Goal: Check status

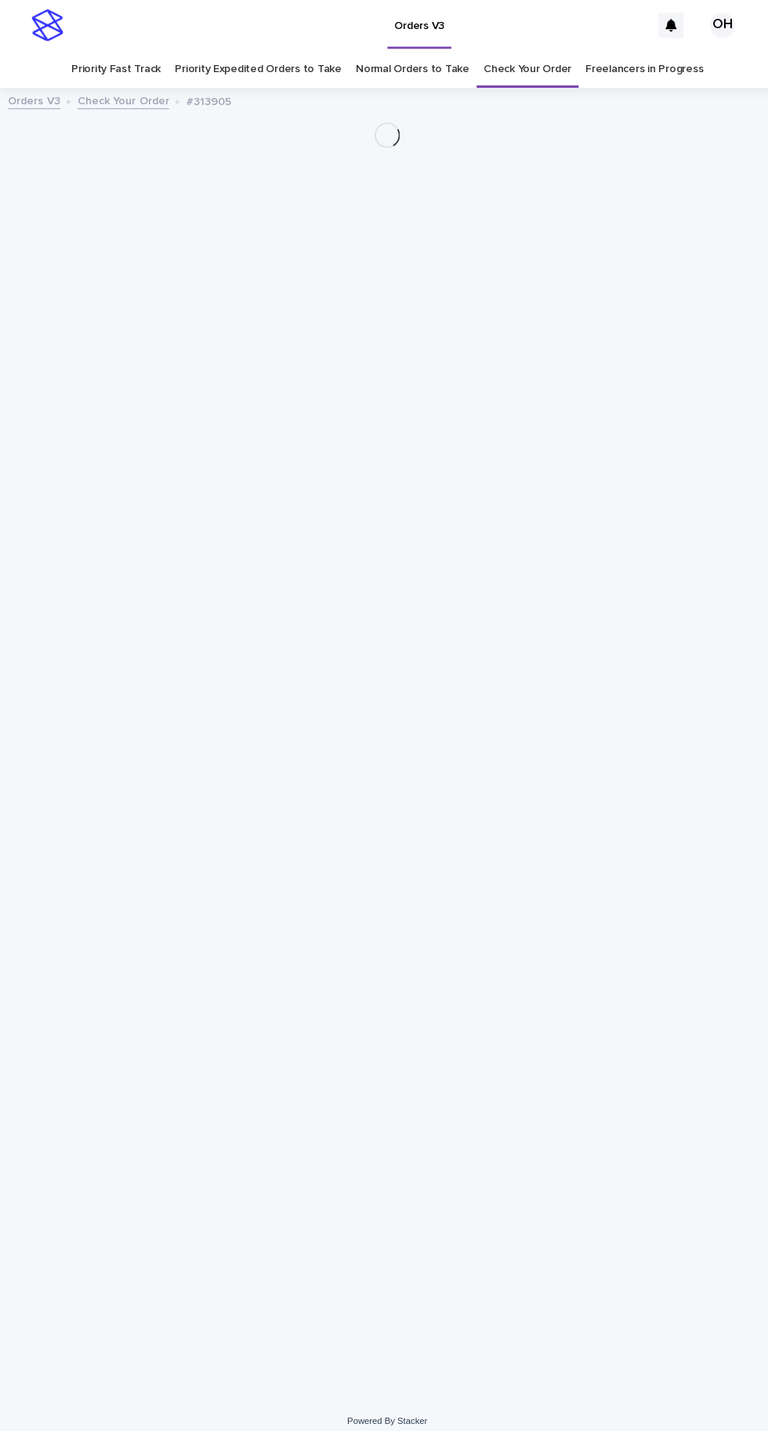
scroll to position [49, 0]
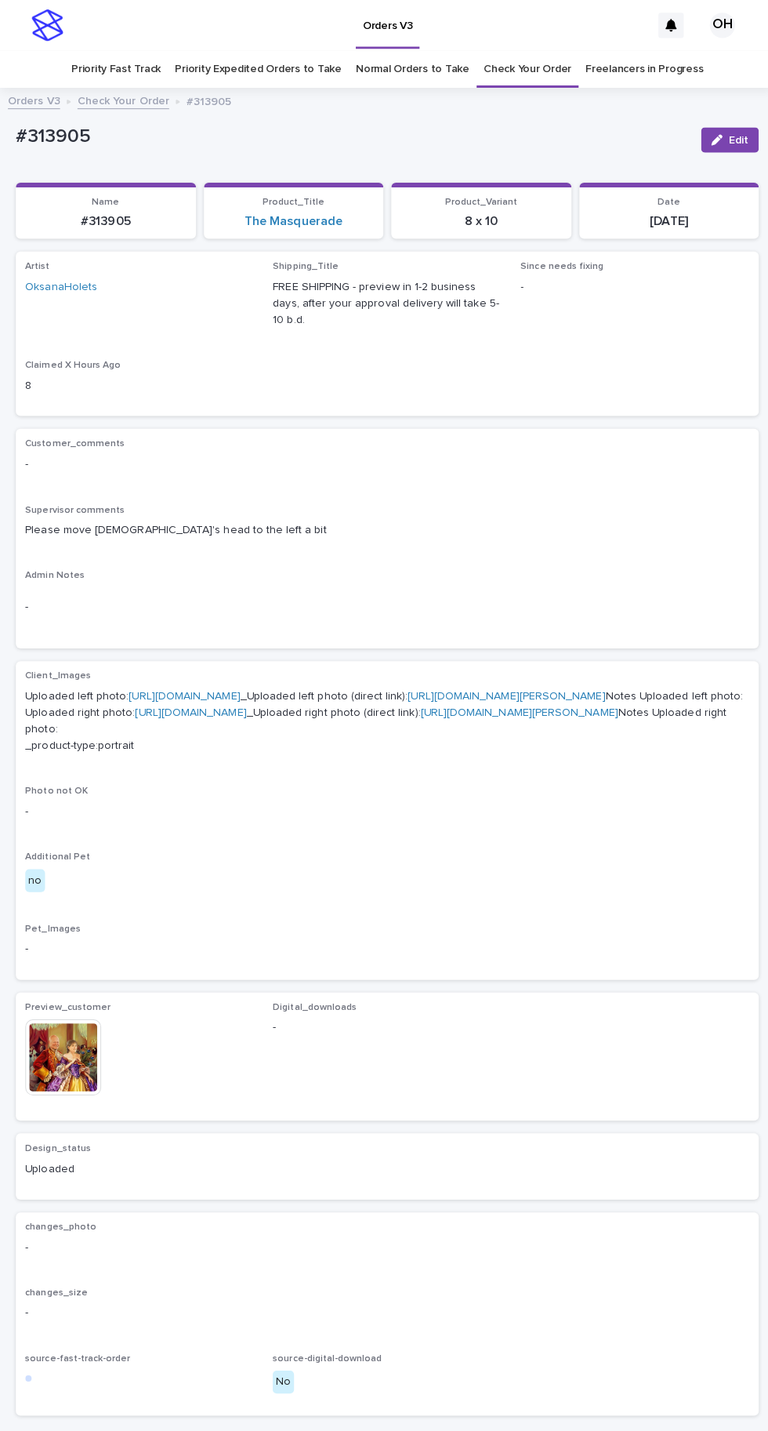
click at [519, 50] on link "Check Your Order" at bounding box center [523, 68] width 87 height 37
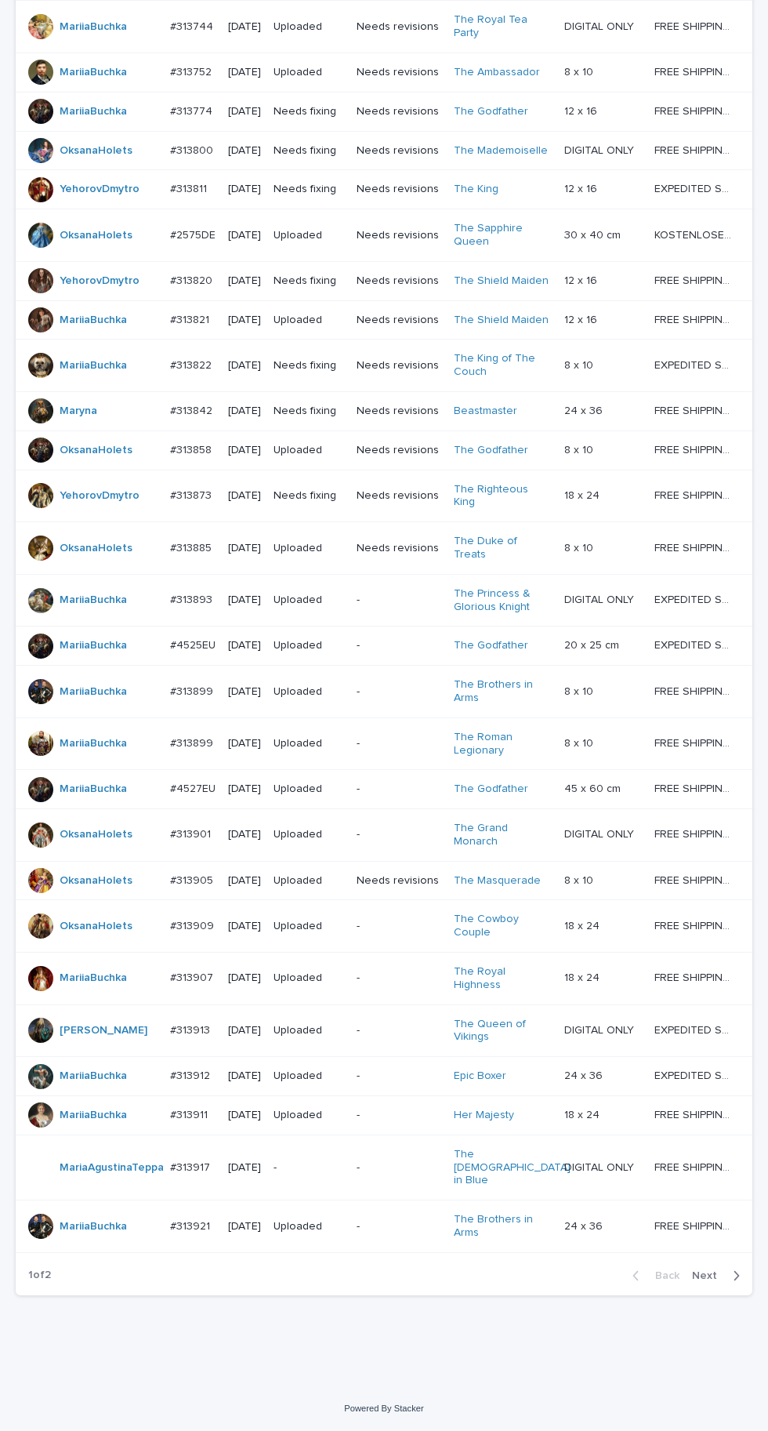
click at [705, 1281] on span "Next" at bounding box center [709, 1275] width 35 height 11
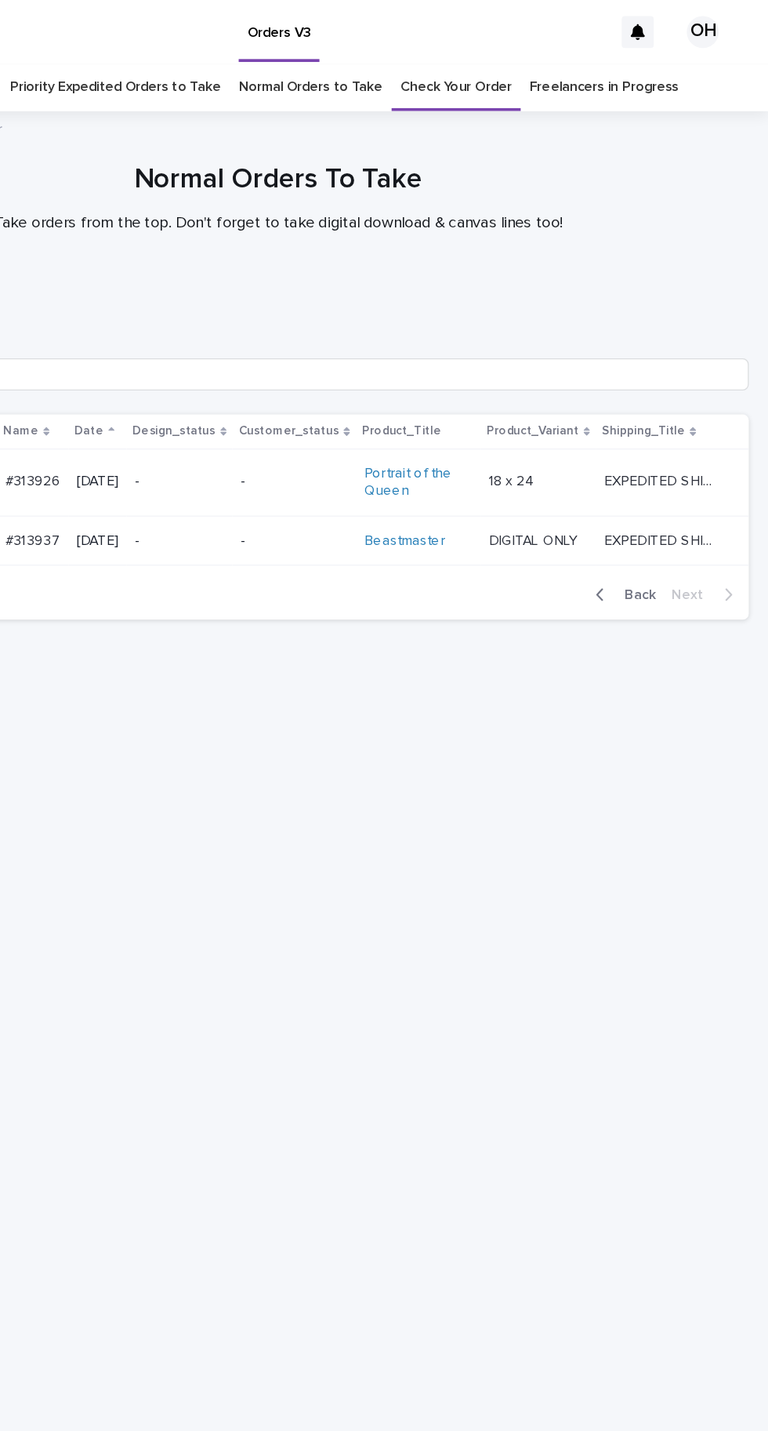
click at [671, 471] on span "Back" at bounding box center [663, 465] width 34 height 11
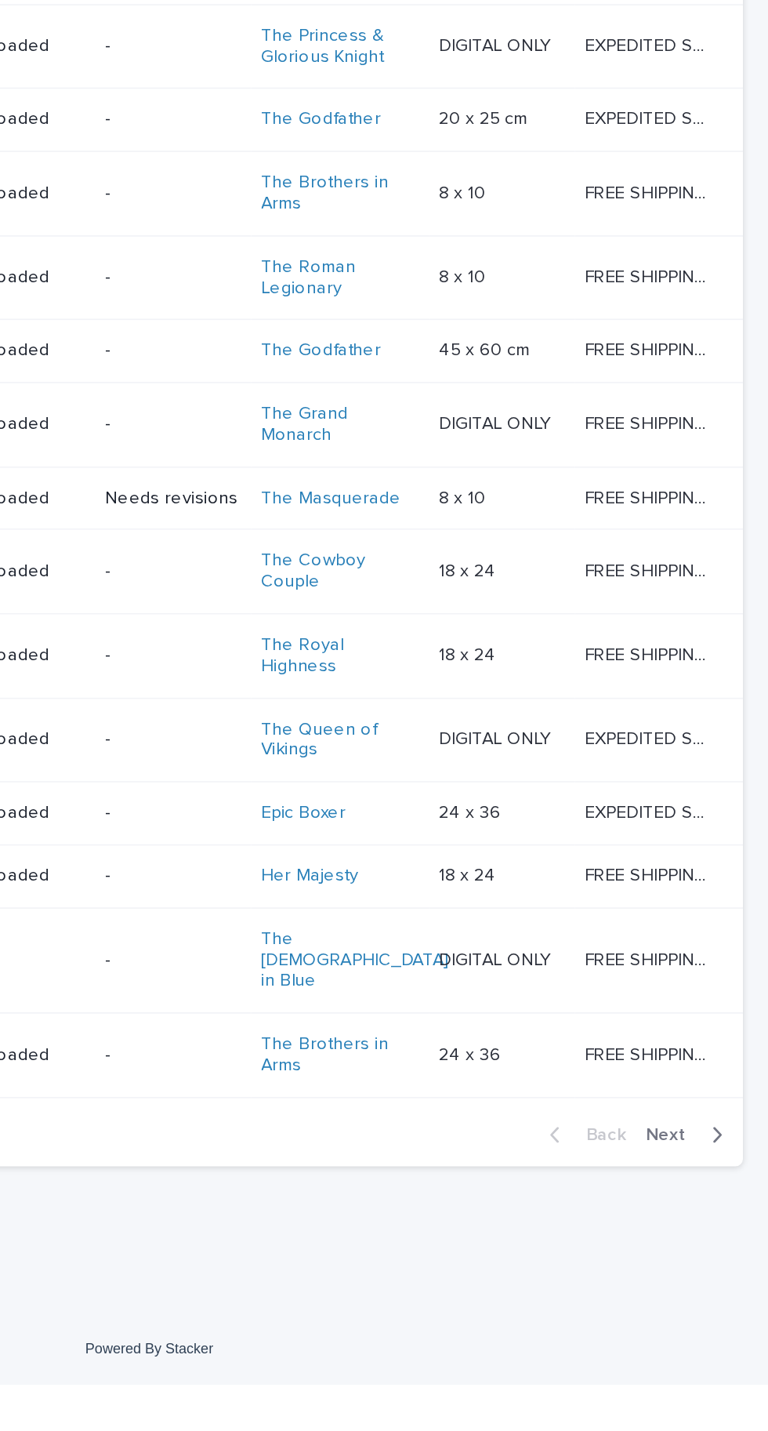
click at [722, 1283] on button "Next" at bounding box center [719, 1276] width 67 height 14
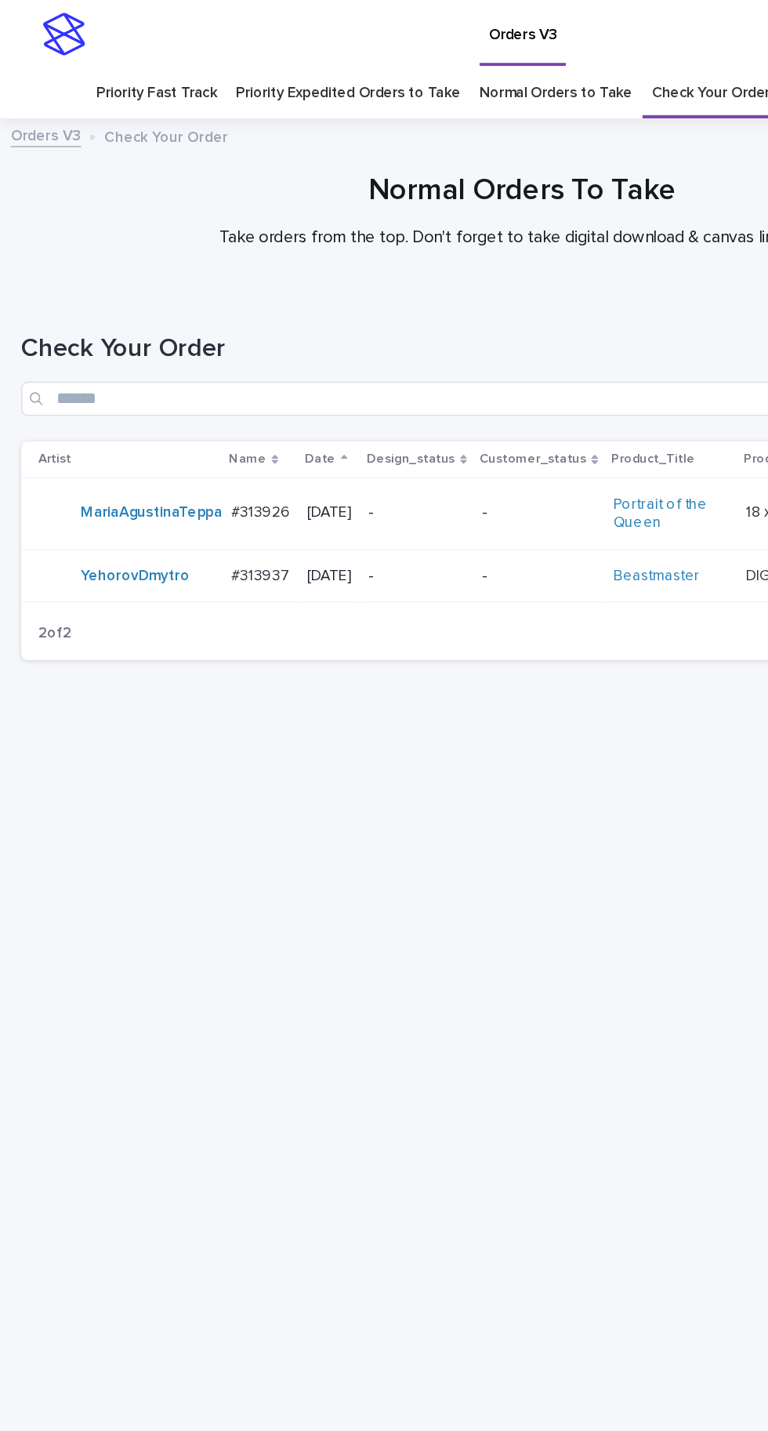
click at [428, 67] on link "Normal Orders to Take" at bounding box center [409, 68] width 113 height 37
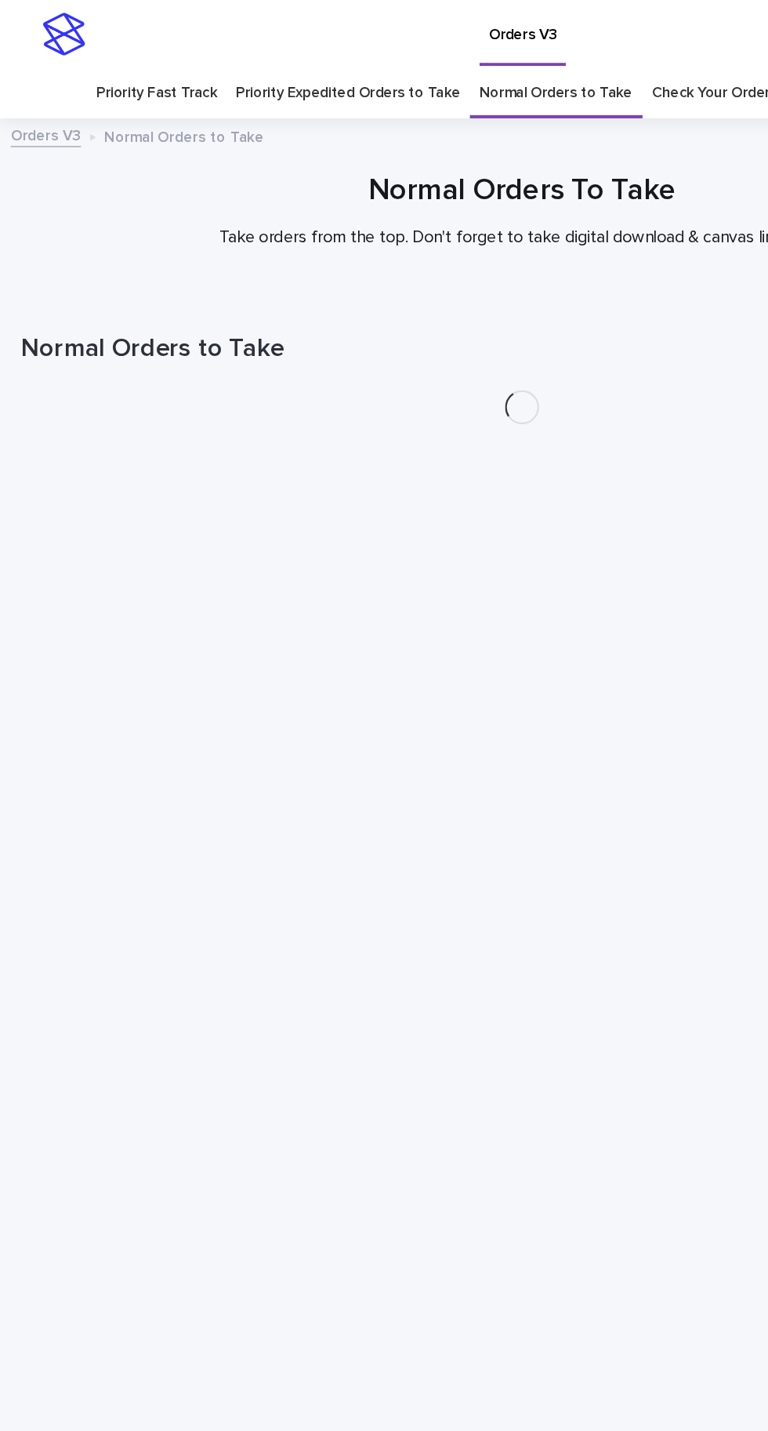
scroll to position [49, 0]
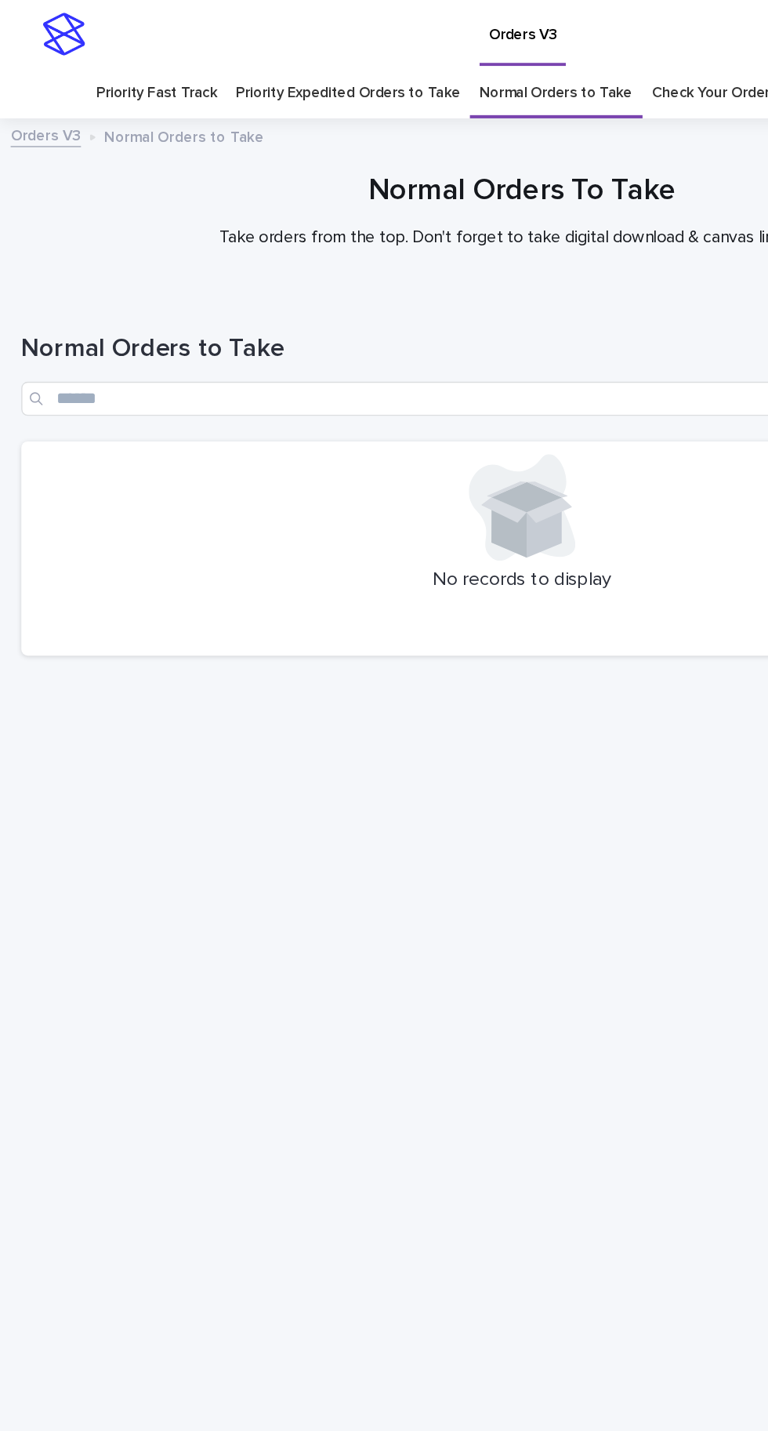
click at [292, 50] on link "Priority Expedited Orders to Take" at bounding box center [255, 68] width 165 height 37
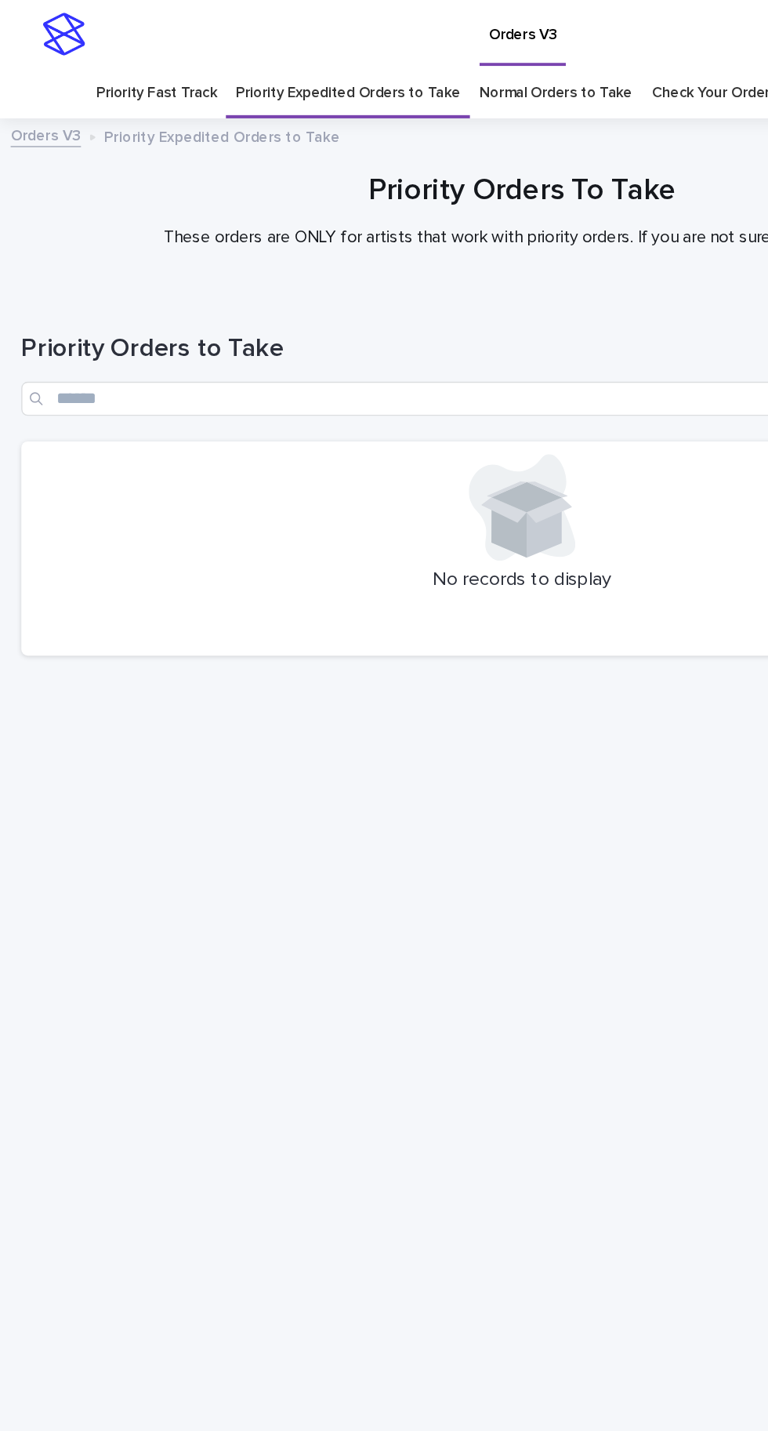
click at [519, 50] on link "Check Your Order" at bounding box center [523, 68] width 87 height 37
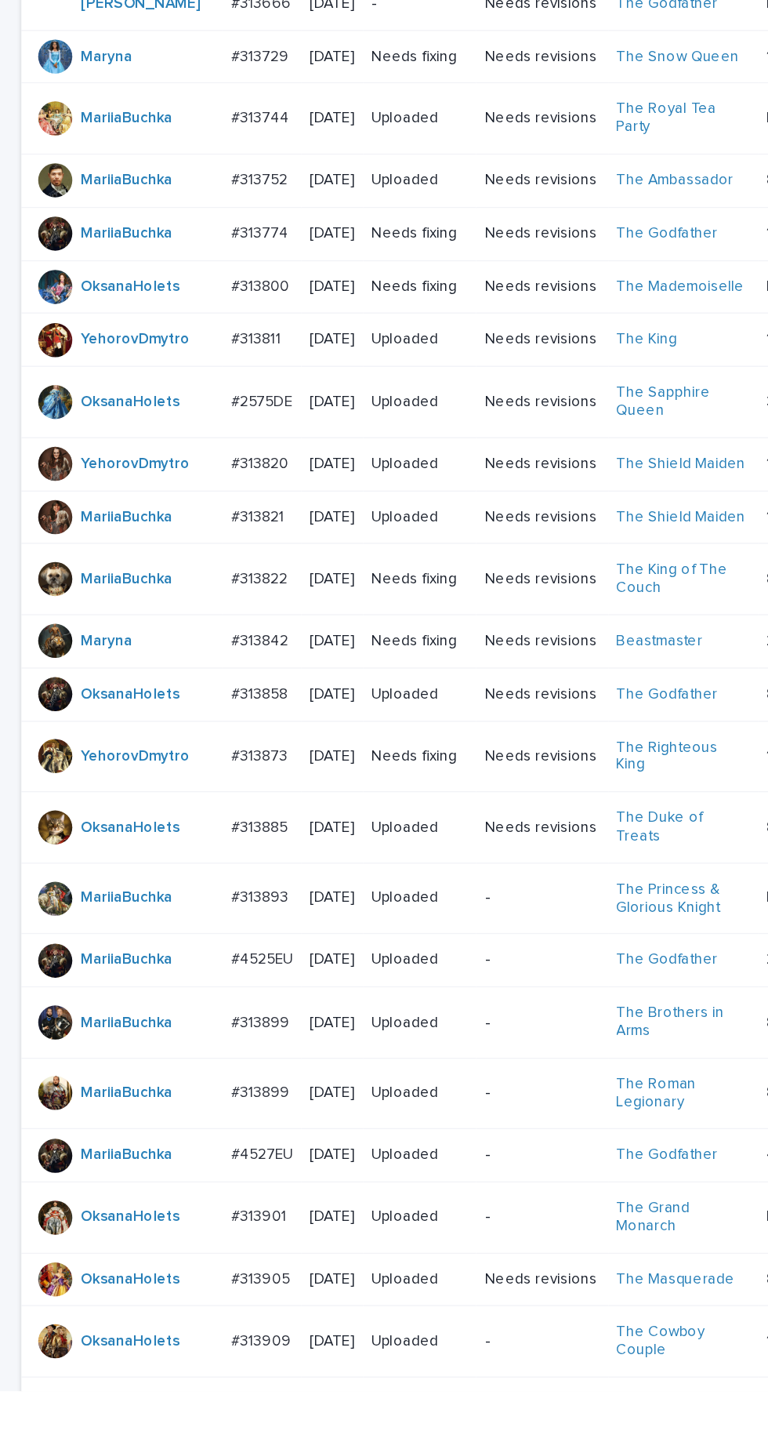
click at [212, 664] on p at bounding box center [192, 657] width 45 height 13
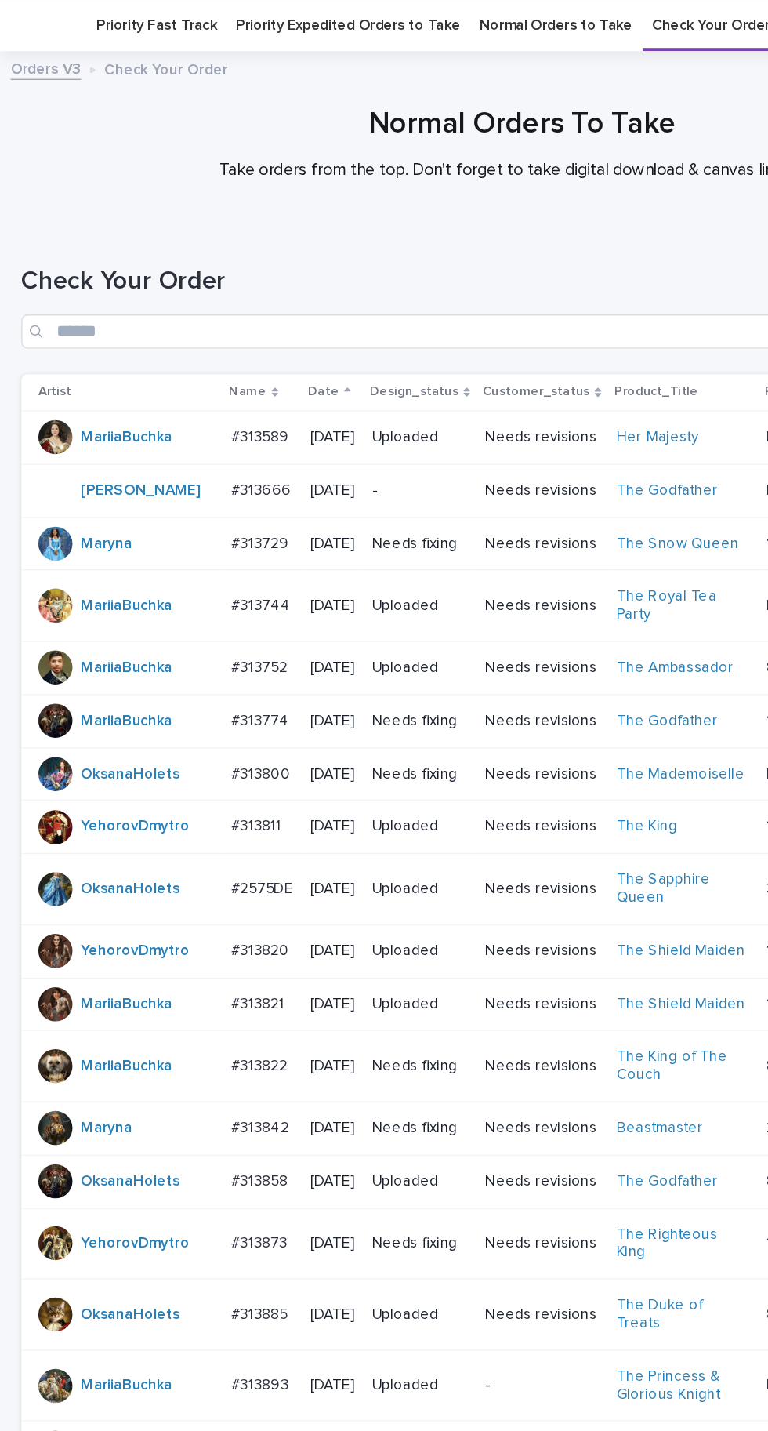
click at [211, 576] on p "#313800" at bounding box center [193, 568] width 46 height 16
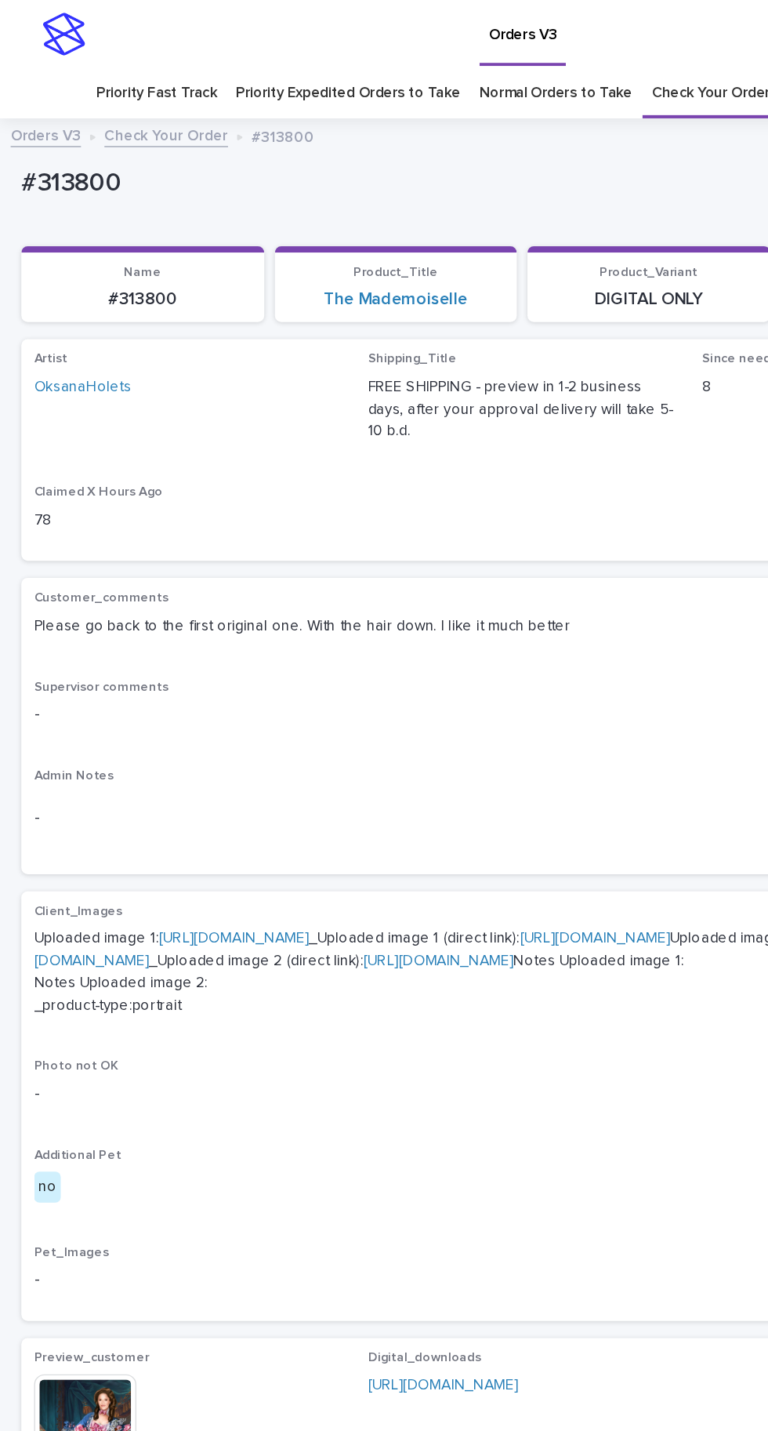
scroll to position [129, 0]
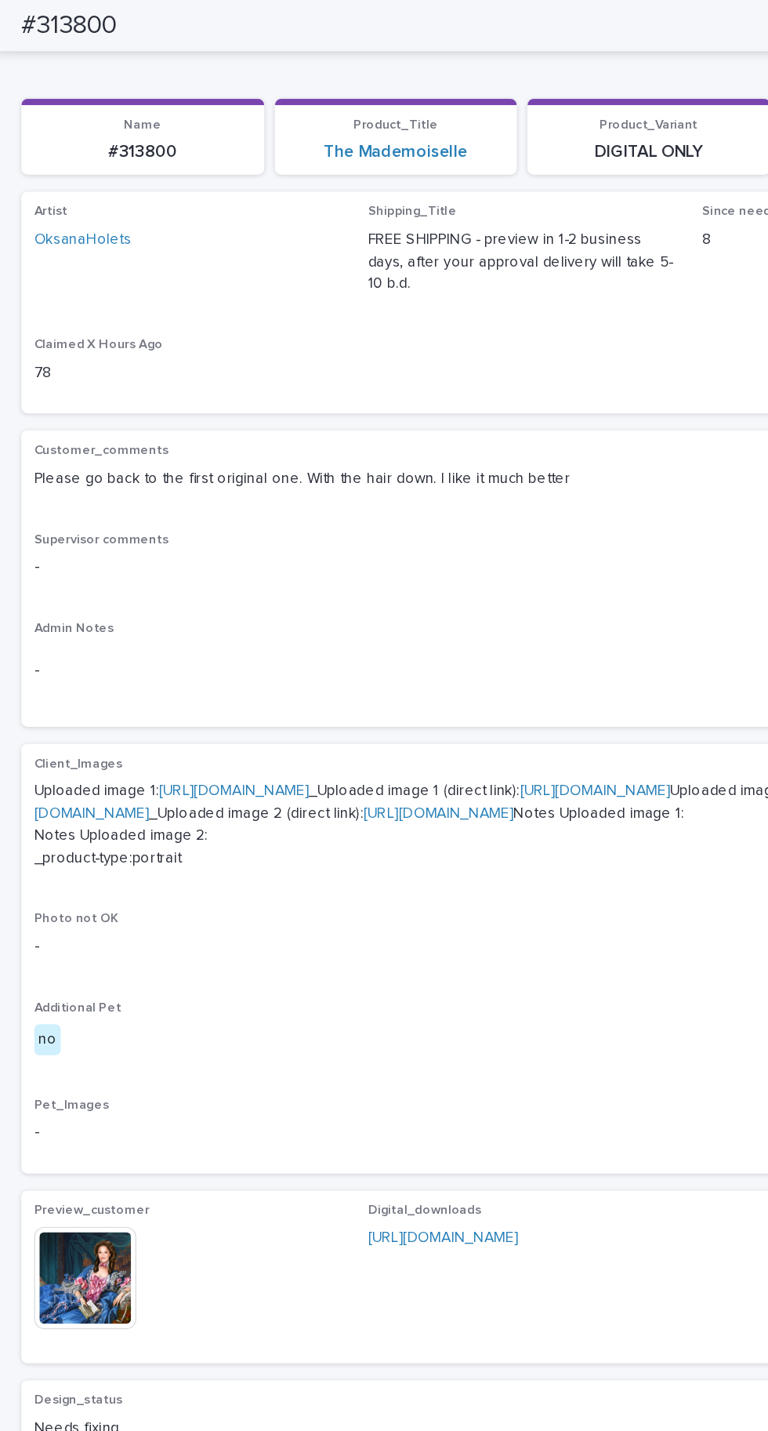
click at [78, 978] on img at bounding box center [62, 939] width 75 height 75
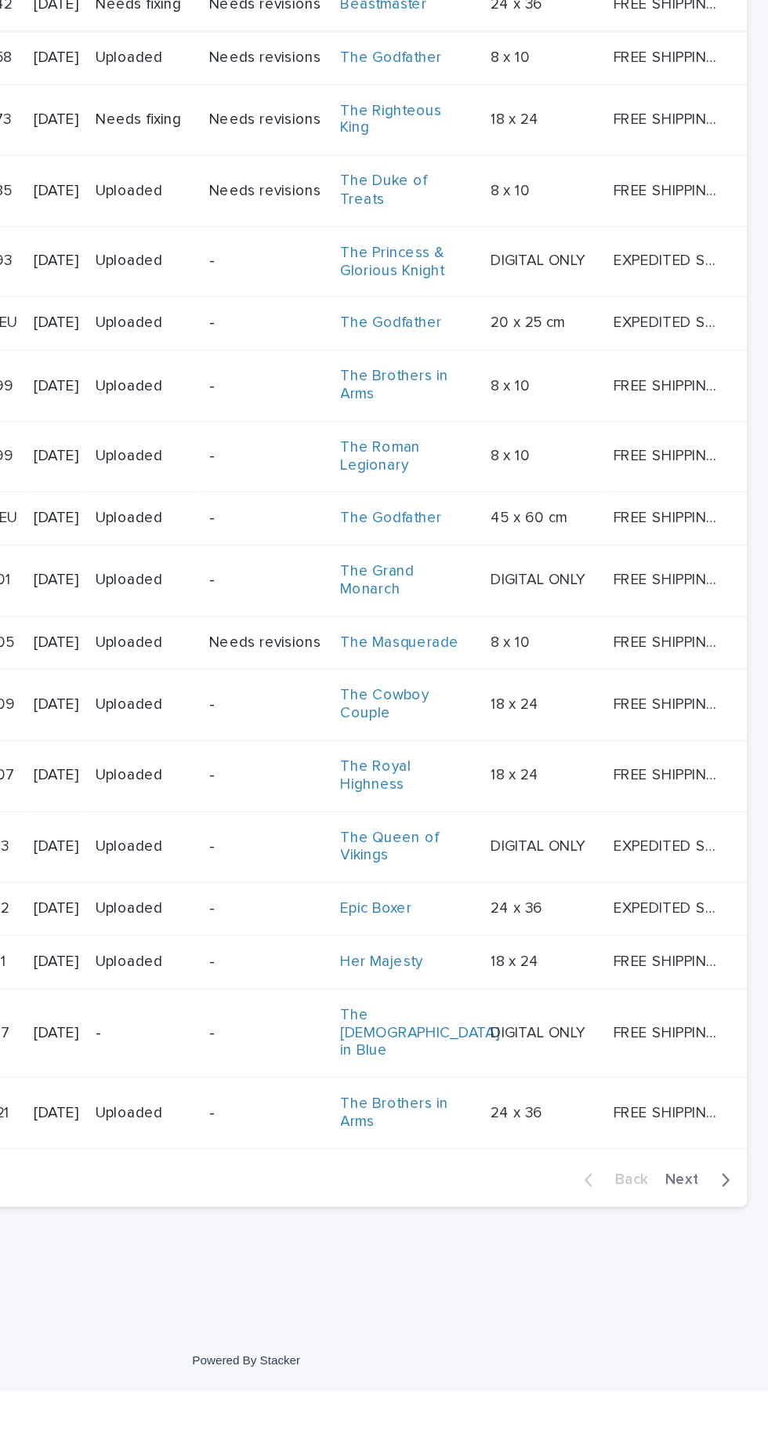
click at [728, 1283] on button "Next" at bounding box center [719, 1276] width 67 height 14
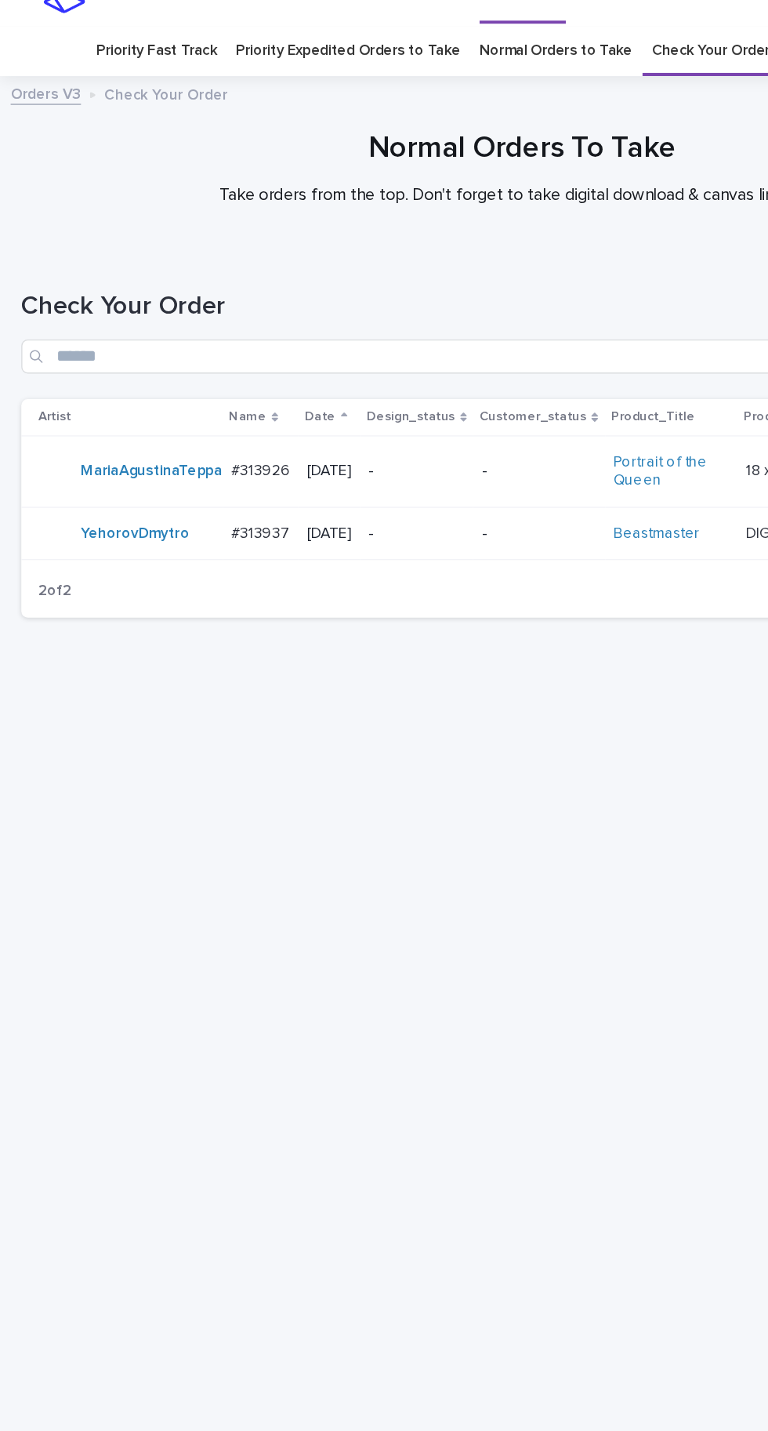
click at [302, 1065] on div "Loading... Saving… Loading... Saving… Check Your Order Artist Name Date Design_…" at bounding box center [384, 780] width 753 height 1133
click at [412, 67] on link "Normal Orders to Take" at bounding box center [409, 68] width 113 height 37
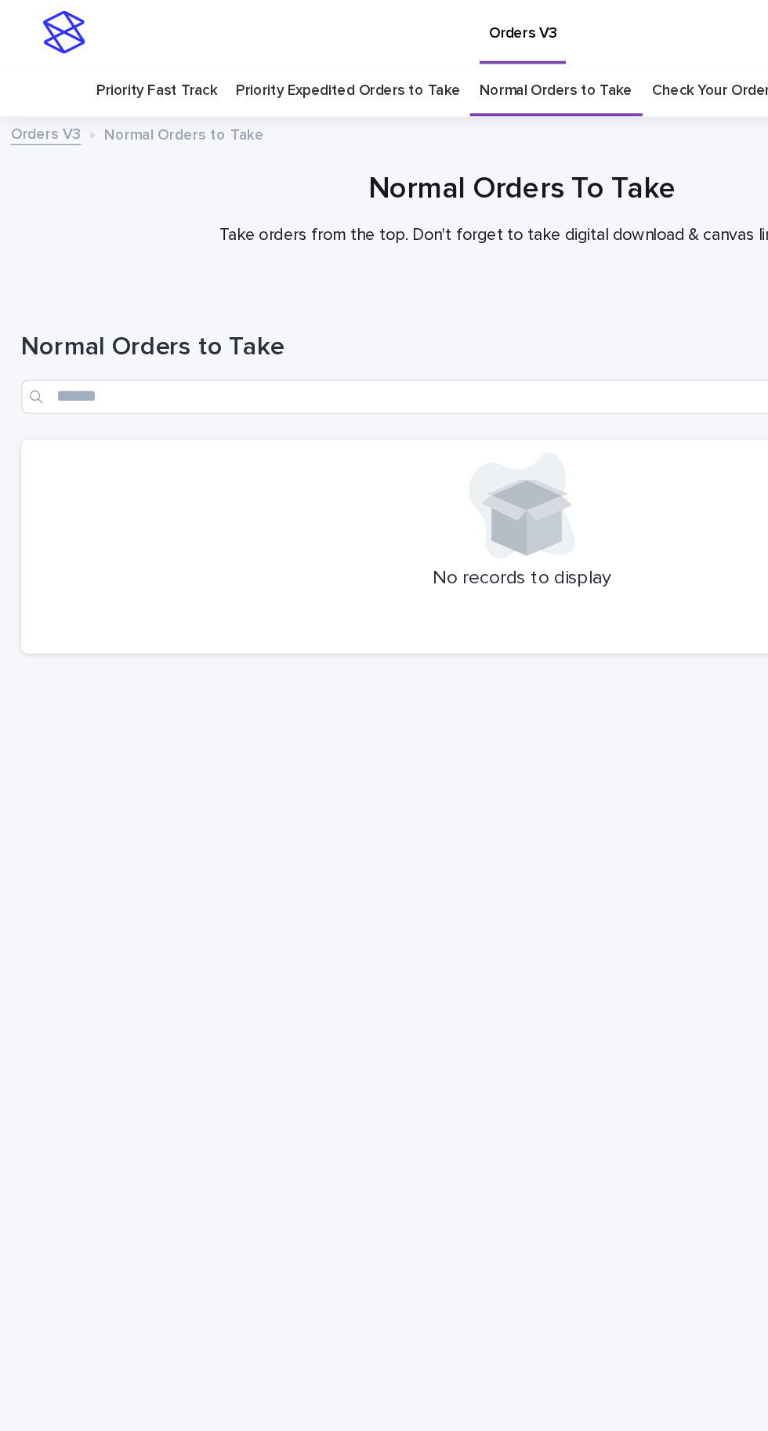
scroll to position [49, 0]
click at [496, 50] on link "Check Your Order" at bounding box center [523, 68] width 87 height 37
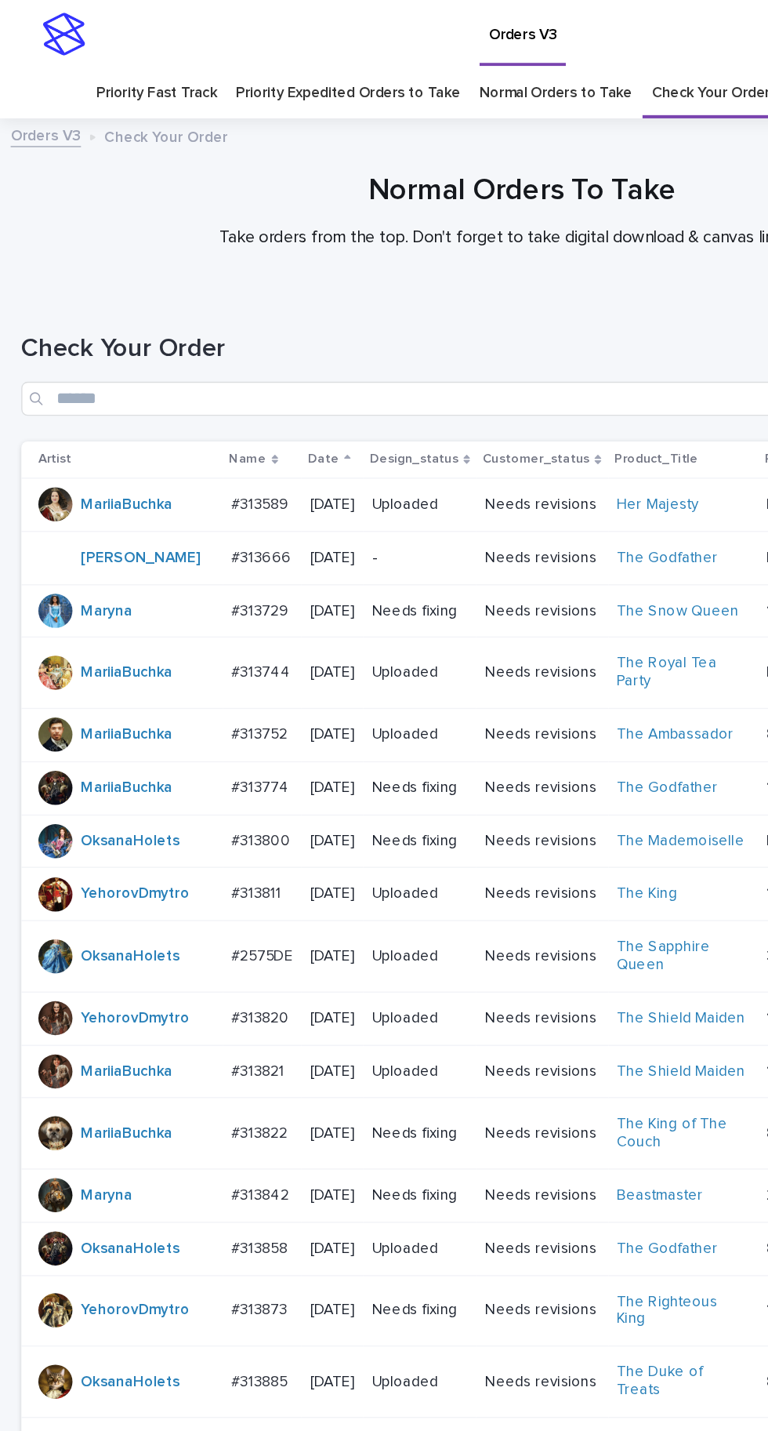
scroll to position [548, 0]
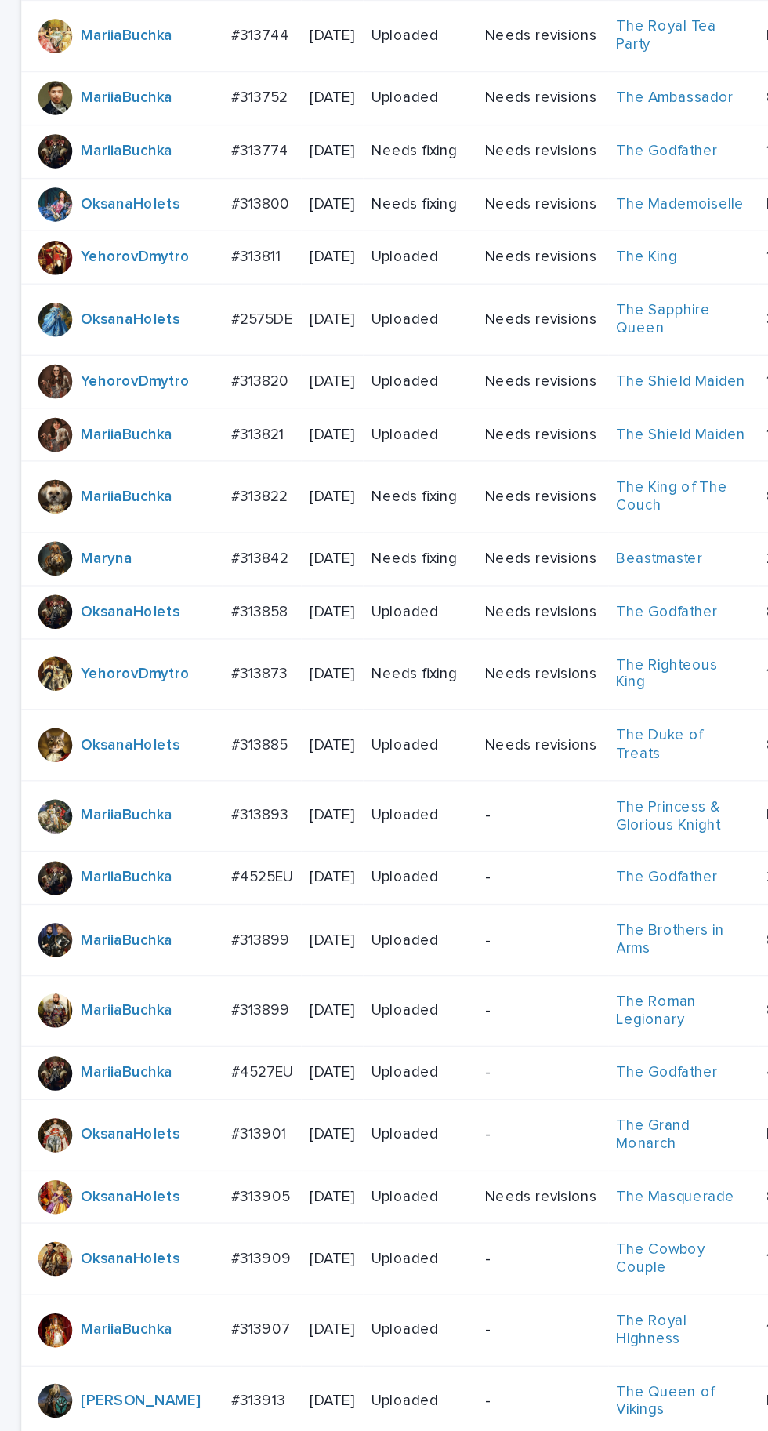
click at [233, 445] on p "[DATE]" at bounding box center [244, 450] width 33 height 13
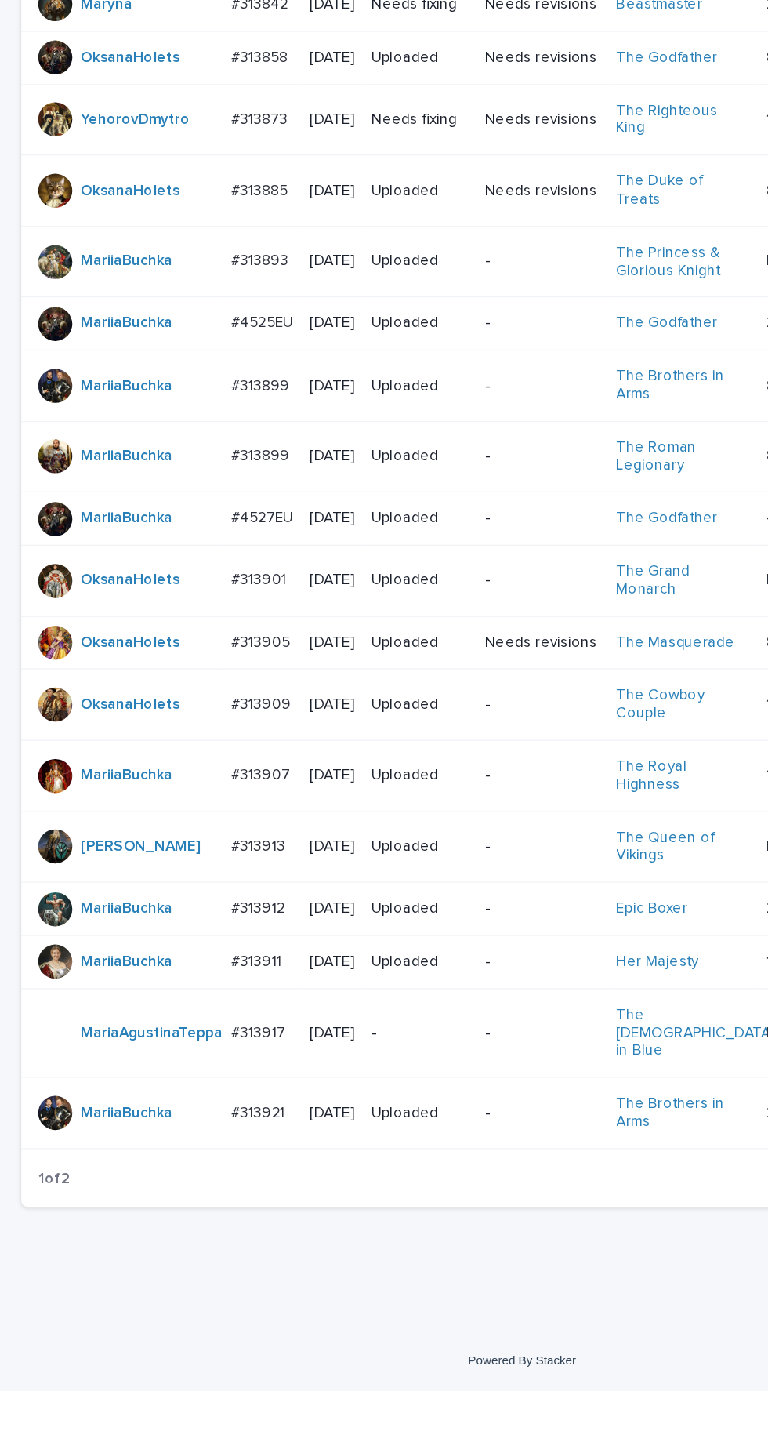
click at [198, 933] on p "#313909" at bounding box center [193, 925] width 47 height 16
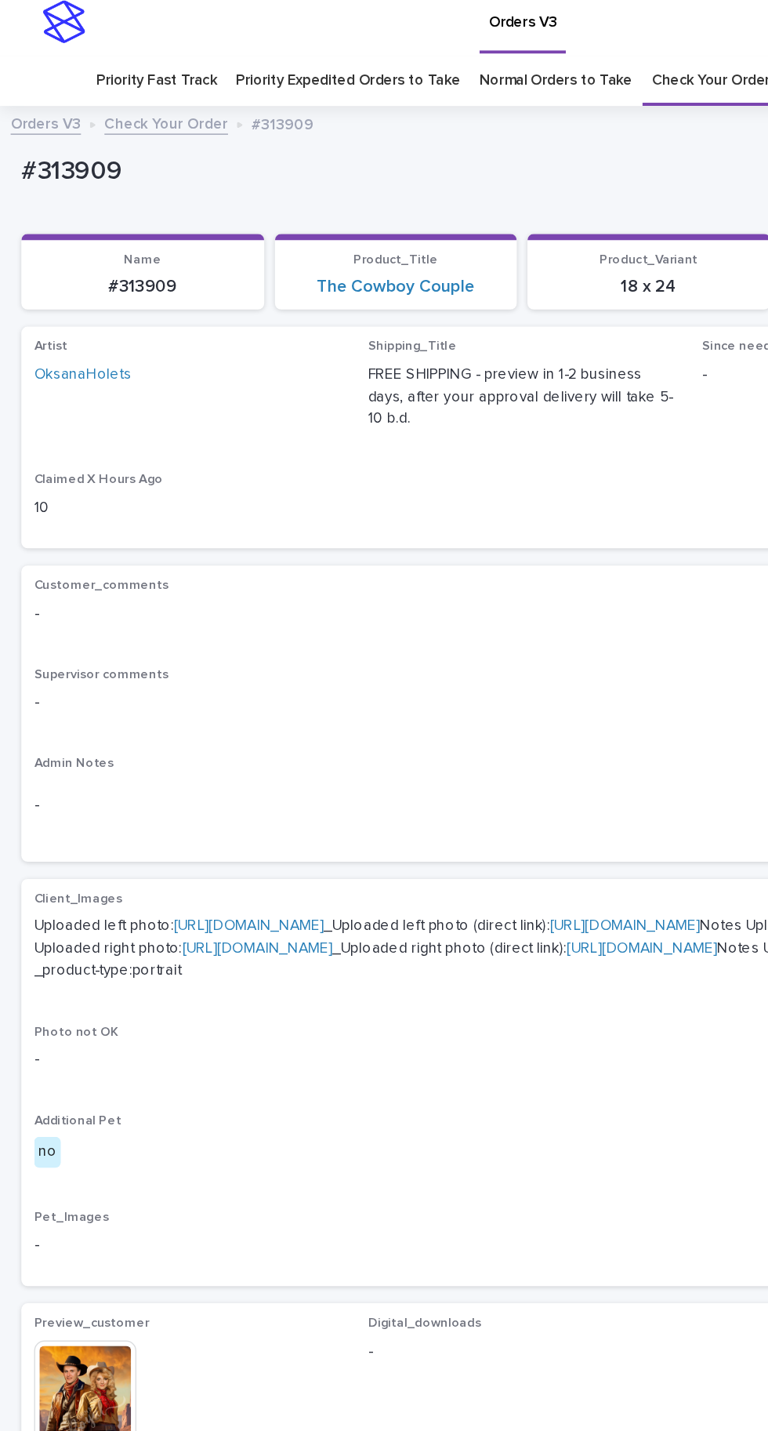
scroll to position [129, 0]
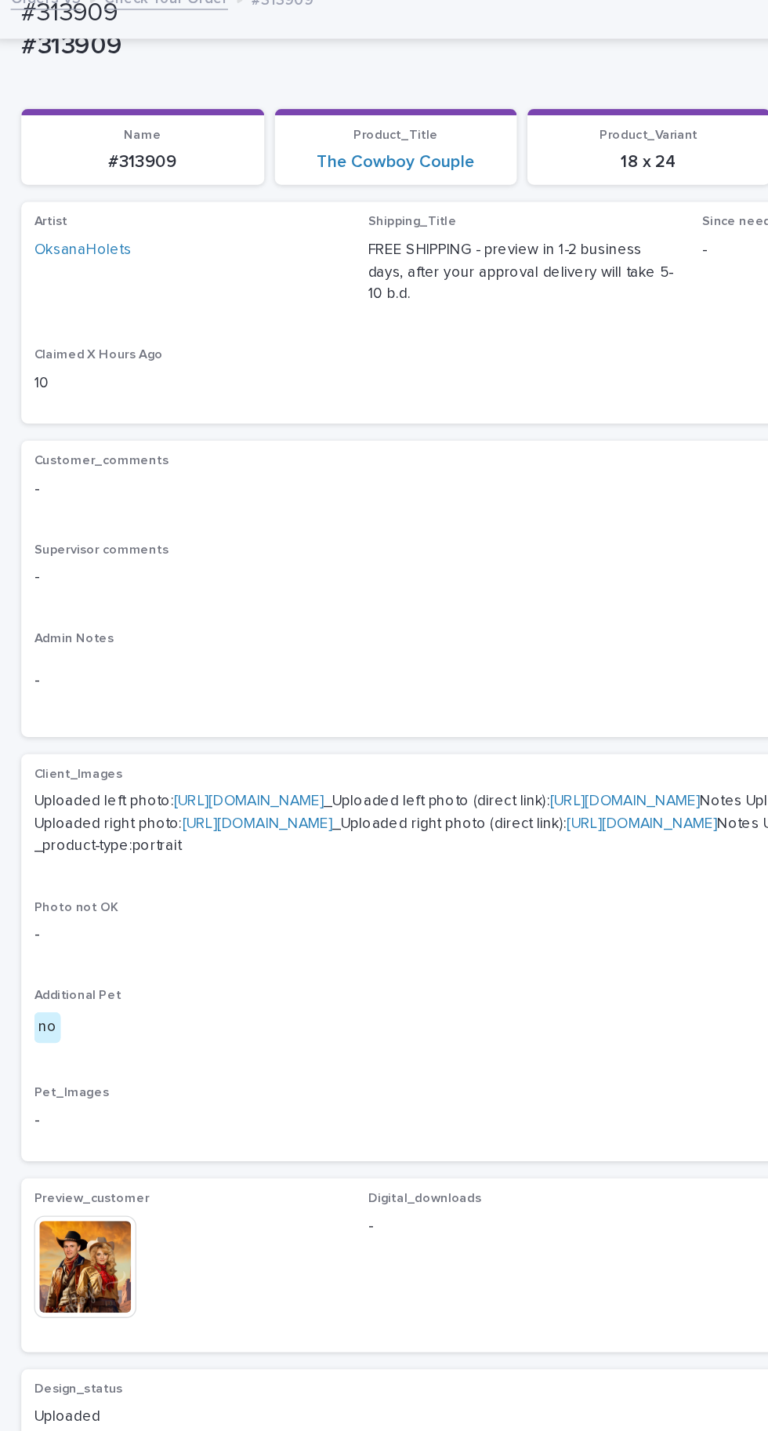
click at [81, 979] on img at bounding box center [62, 940] width 75 height 75
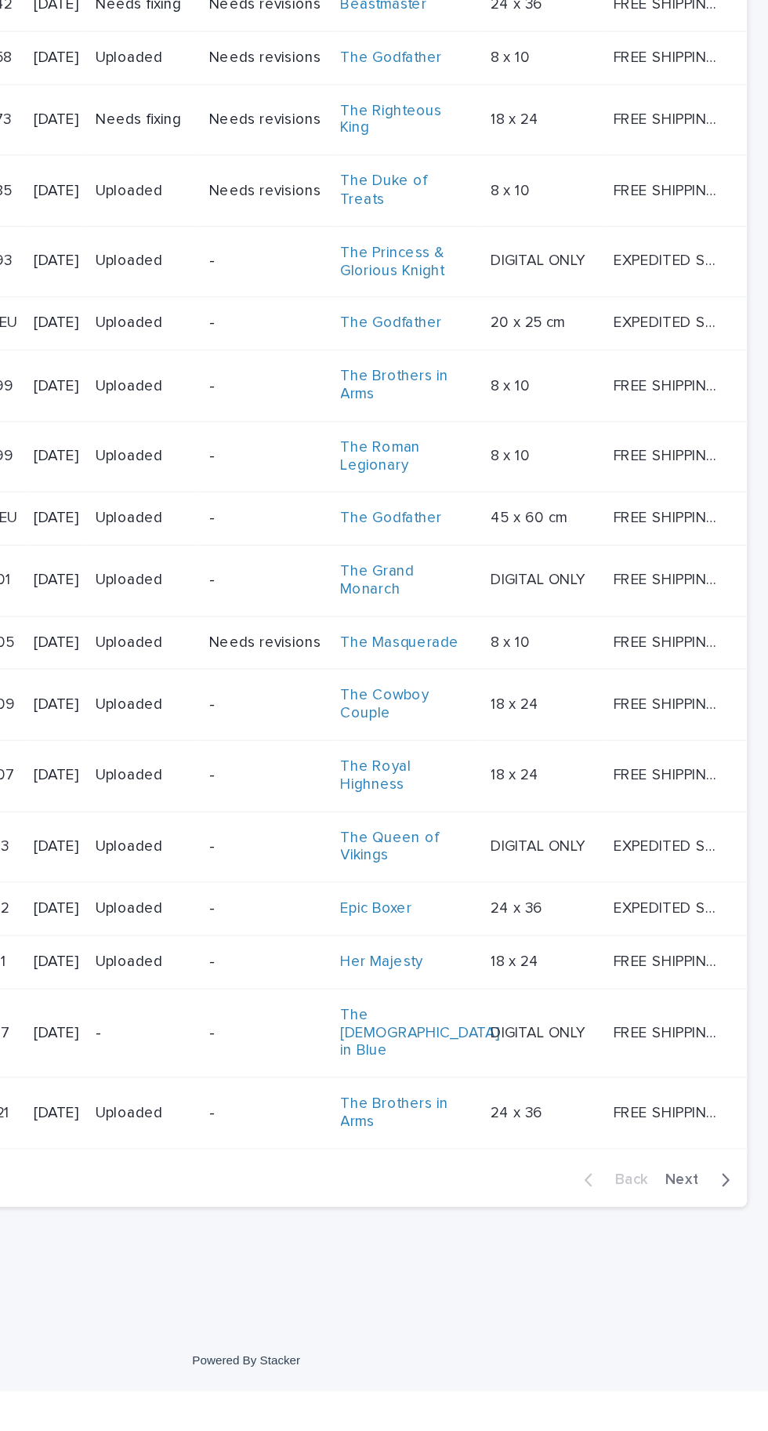
click at [725, 1281] on span "Next" at bounding box center [709, 1275] width 35 height 11
